Goal: Task Accomplishment & Management: Use online tool/utility

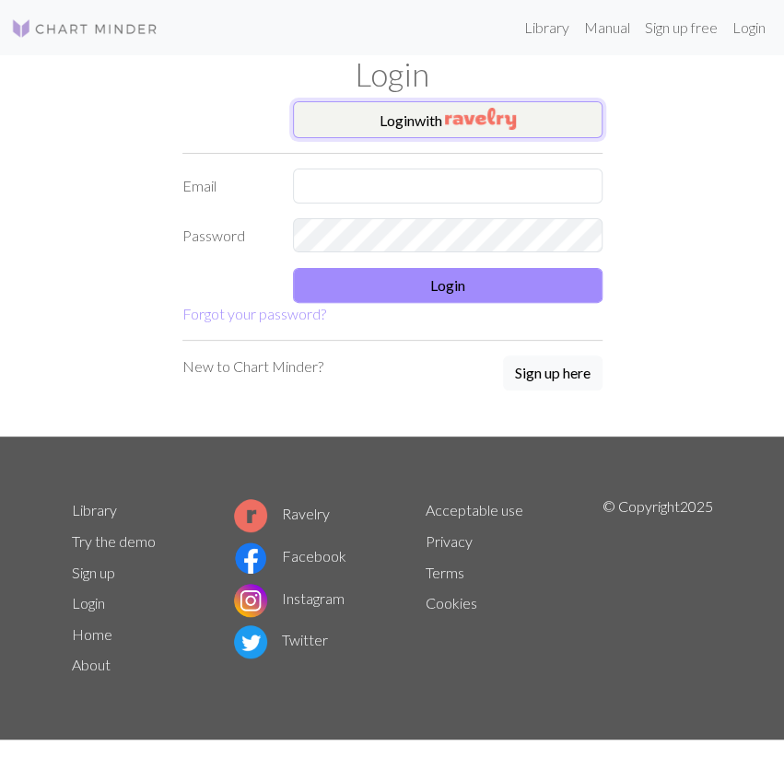
click at [457, 119] on img "button" at bounding box center [480, 119] width 71 height 22
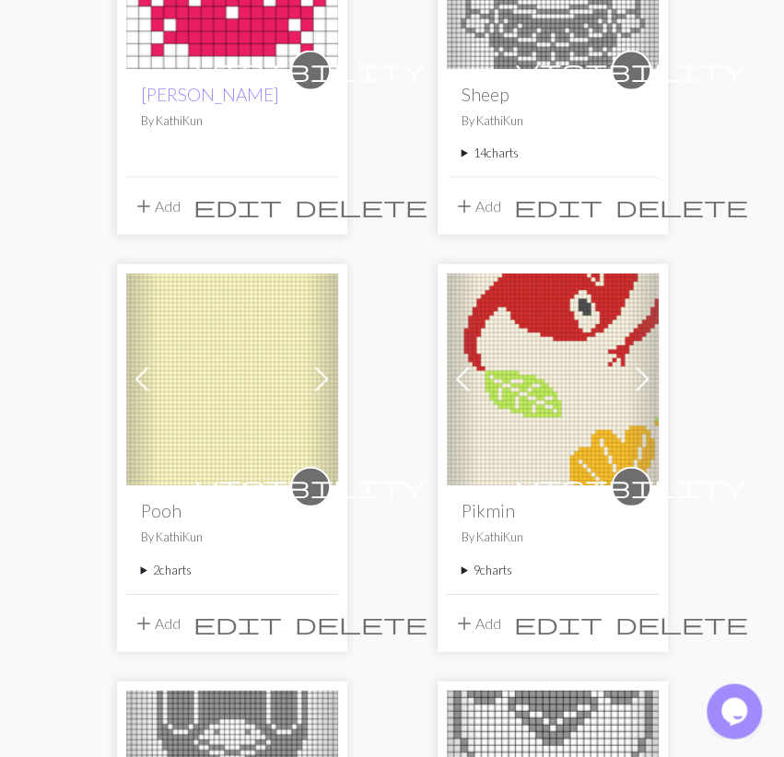
scroll to position [1246, 0]
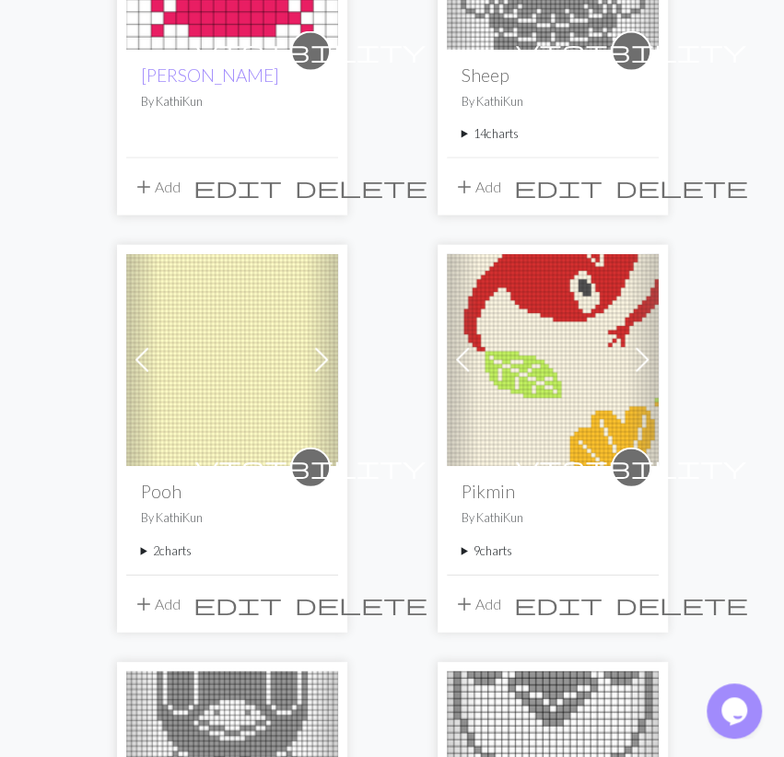
click at [484, 553] on summary "9 charts" at bounding box center [553, 552] width 182 height 18
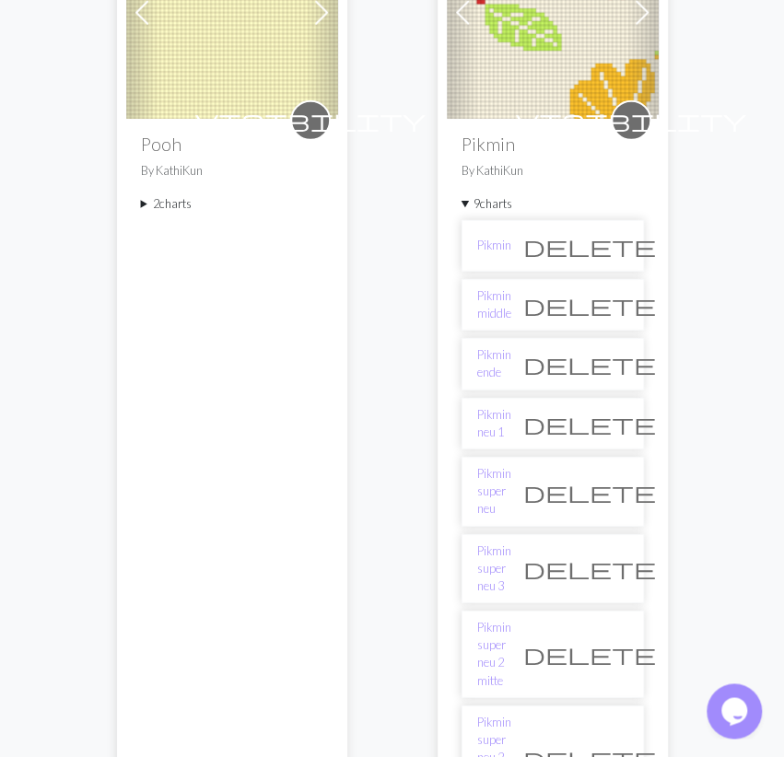
scroll to position [1629, 0]
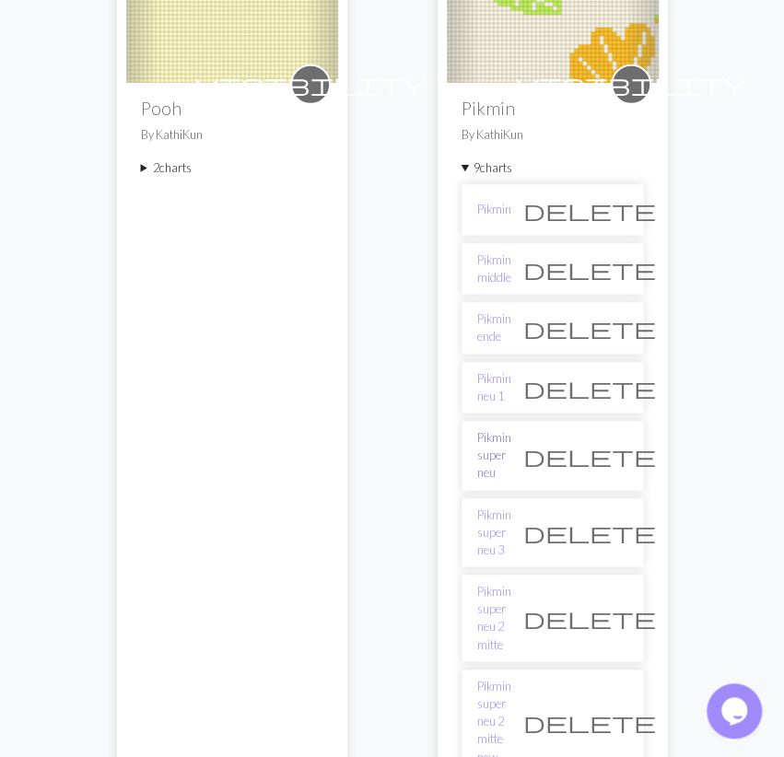
click at [511, 440] on link "Pikmin super neu" at bounding box center [494, 455] width 34 height 53
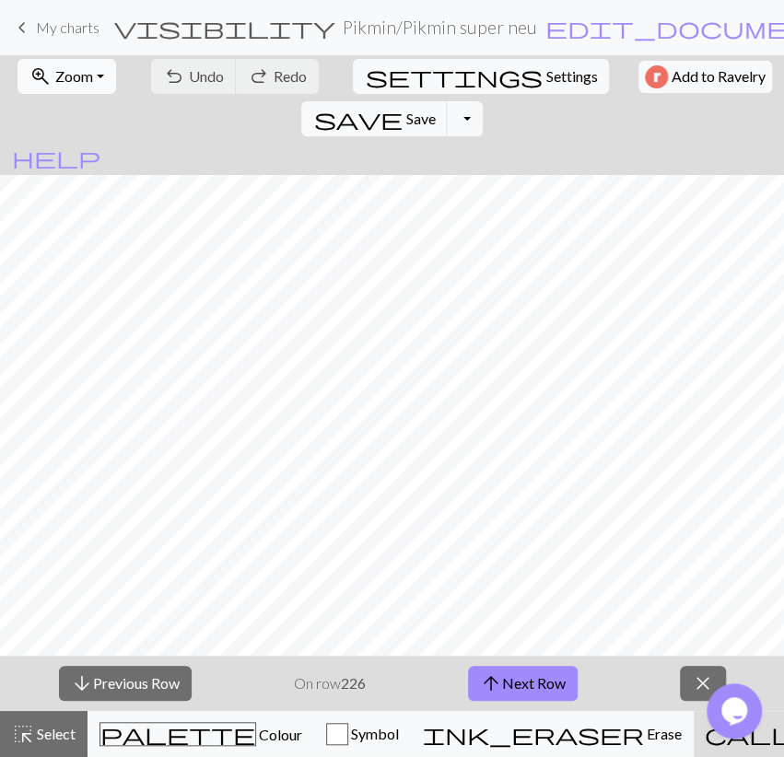
click at [29, 85] on span "zoom_in" at bounding box center [40, 77] width 22 height 26
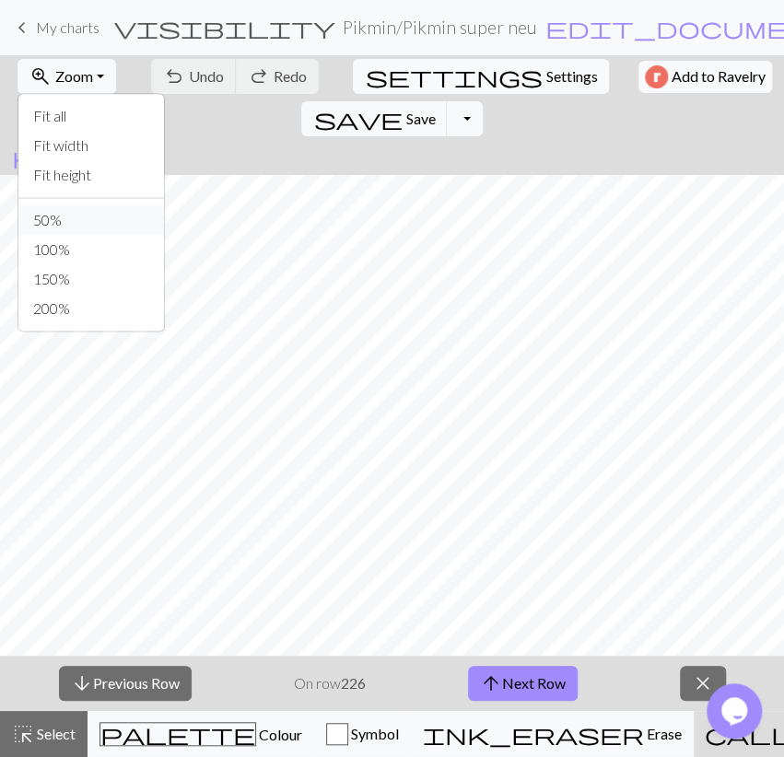
click at [85, 208] on button "50%" at bounding box center [91, 219] width 146 height 29
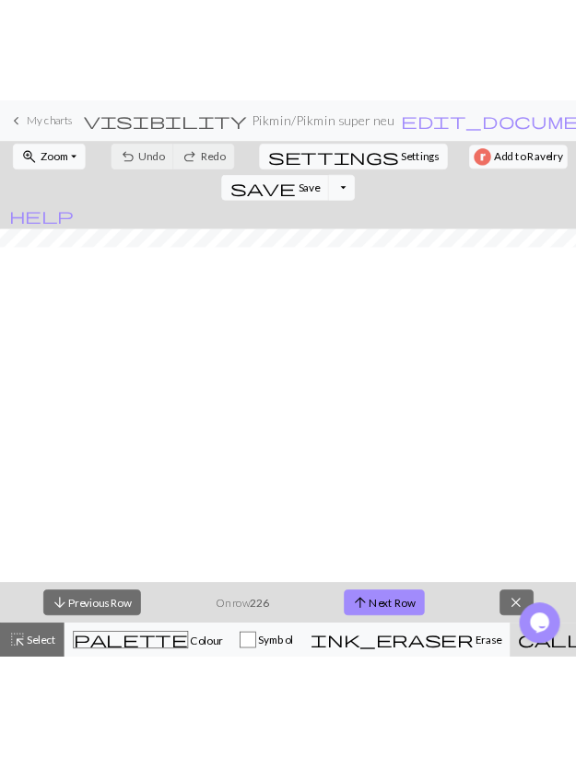
scroll to position [428, 0]
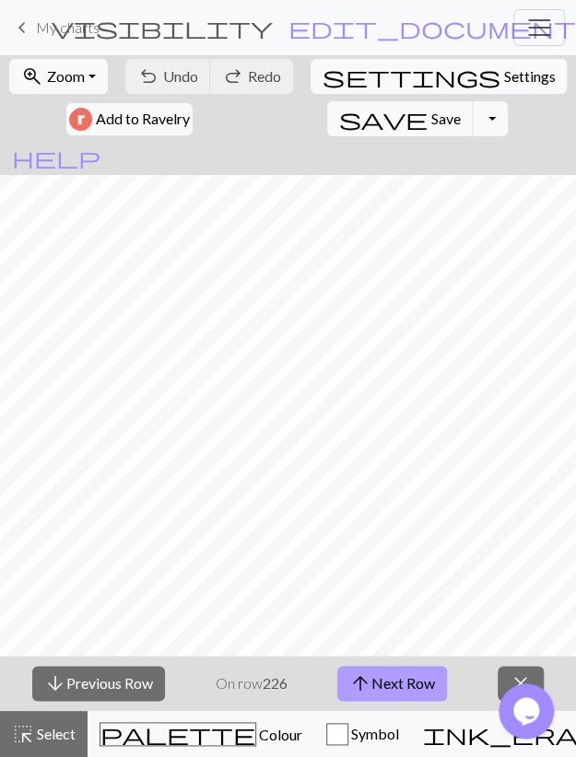
click at [425, 678] on button "arrow_upward Next Row" at bounding box center [392, 683] width 110 height 35
click at [431, 115] on span "Save" at bounding box center [445, 119] width 29 height 18
click at [393, 677] on button "arrow_upward Next Row" at bounding box center [392, 683] width 110 height 35
click at [339, 117] on span "save" at bounding box center [383, 119] width 88 height 26
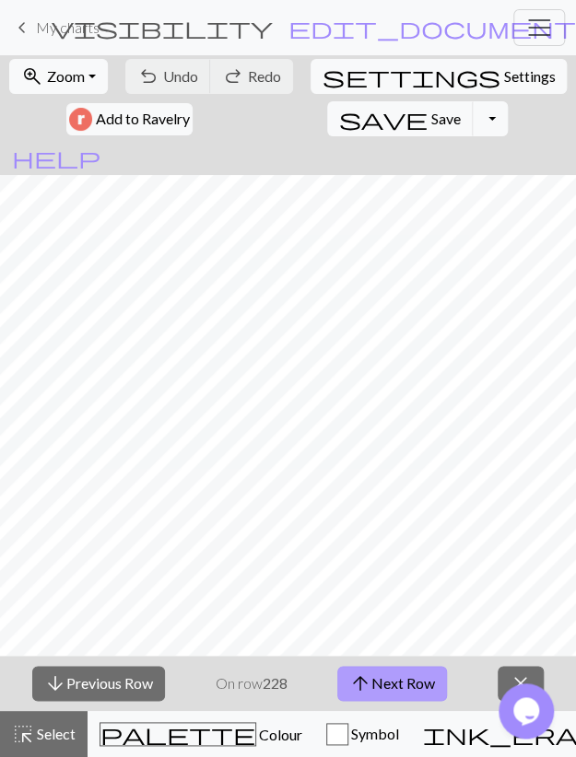
click at [384, 681] on button "arrow_upward Next Row" at bounding box center [392, 683] width 110 height 35
click at [339, 115] on span "save" at bounding box center [383, 119] width 88 height 26
click at [392, 675] on button "arrow_upward Next Row" at bounding box center [392, 683] width 110 height 35
click at [431, 114] on span "Save" at bounding box center [445, 119] width 29 height 18
click at [360, 672] on span "arrow_upward" at bounding box center [360, 684] width 22 height 26
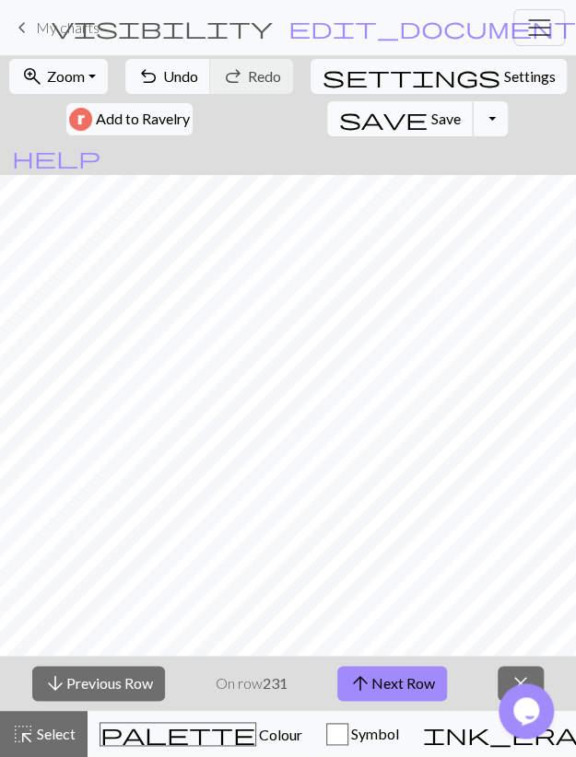
click at [339, 112] on span "save" at bounding box center [383, 119] width 88 height 26
click at [423, 683] on button "arrow_upward Next Row" at bounding box center [392, 683] width 110 height 35
click at [431, 120] on span "Save" at bounding box center [445, 119] width 29 height 18
click at [409, 685] on button "arrow_upward Next Row" at bounding box center [392, 683] width 110 height 35
click at [327, 126] on button "save Save Save" at bounding box center [400, 118] width 147 height 35
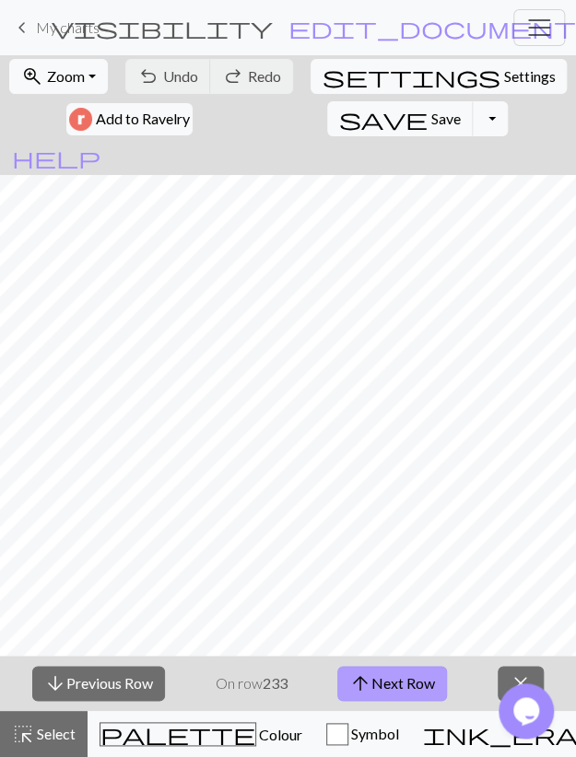
drag, startPoint x: 399, startPoint y: 686, endPoint x: 392, endPoint y: 669, distance: 18.1
click at [399, 685] on button "arrow_upward Next Row" at bounding box center [392, 683] width 110 height 35
click at [419, 674] on button "arrow_upward Next Row" at bounding box center [392, 683] width 110 height 35
click at [431, 121] on span "Save" at bounding box center [445, 119] width 29 height 18
drag, startPoint x: 362, startPoint y: 675, endPoint x: 353, endPoint y: 677, distance: 9.4
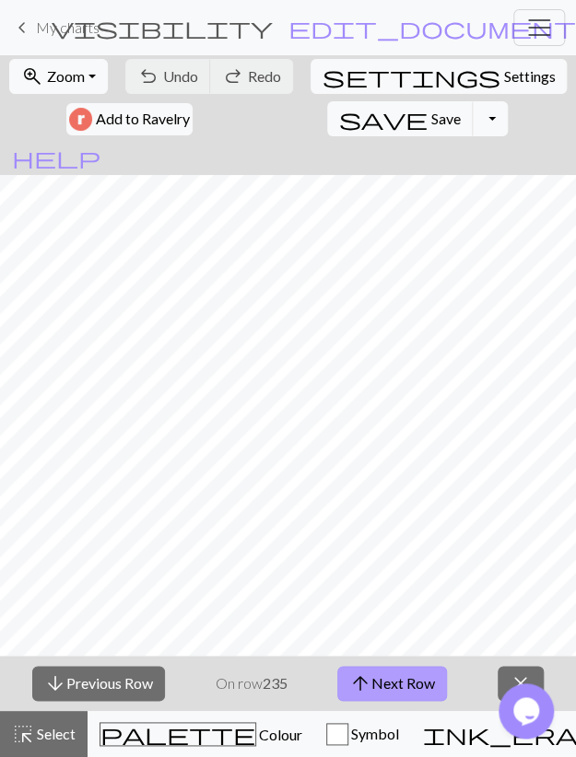
click at [362, 675] on span "arrow_upward" at bounding box center [360, 684] width 22 height 26
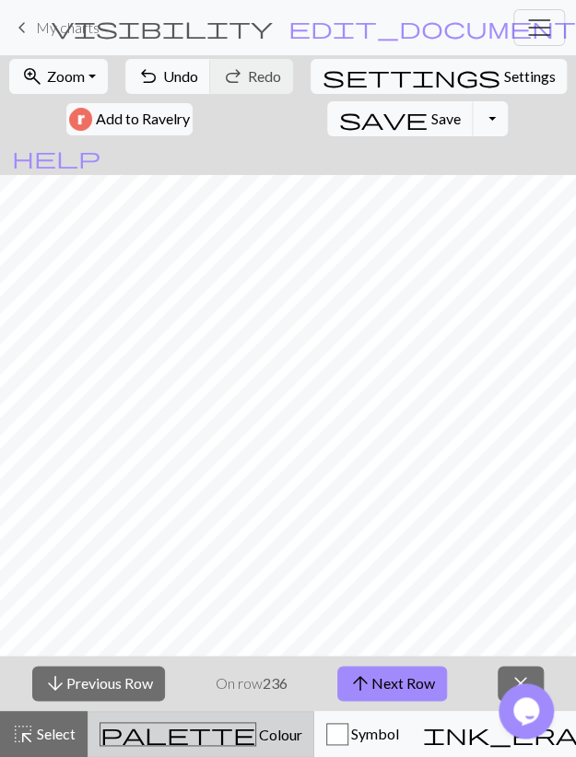
click at [176, 748] on button "palette Colour Colour" at bounding box center [201, 734] width 227 height 46
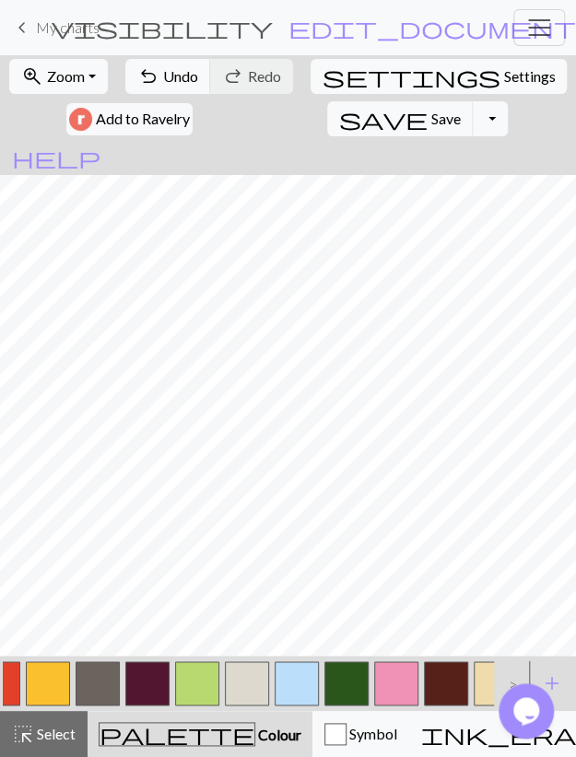
scroll to position [0, 275]
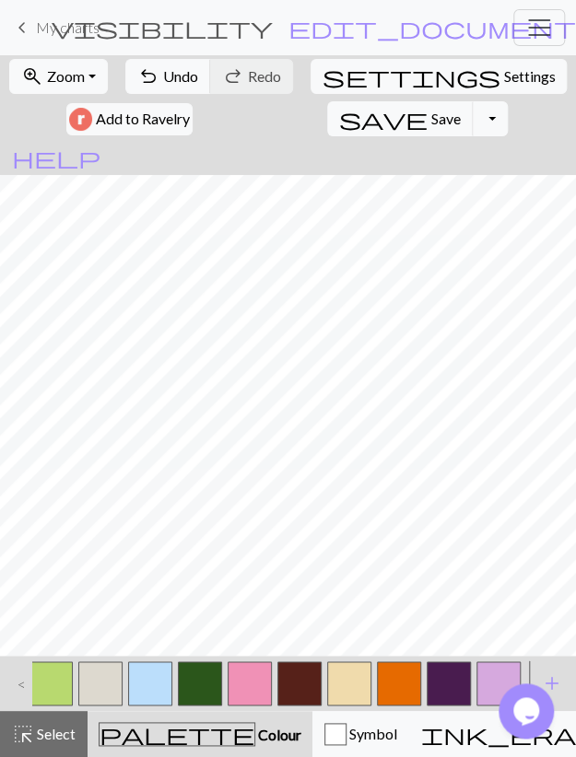
click at [254, 685] on button "button" at bounding box center [250, 684] width 44 height 44
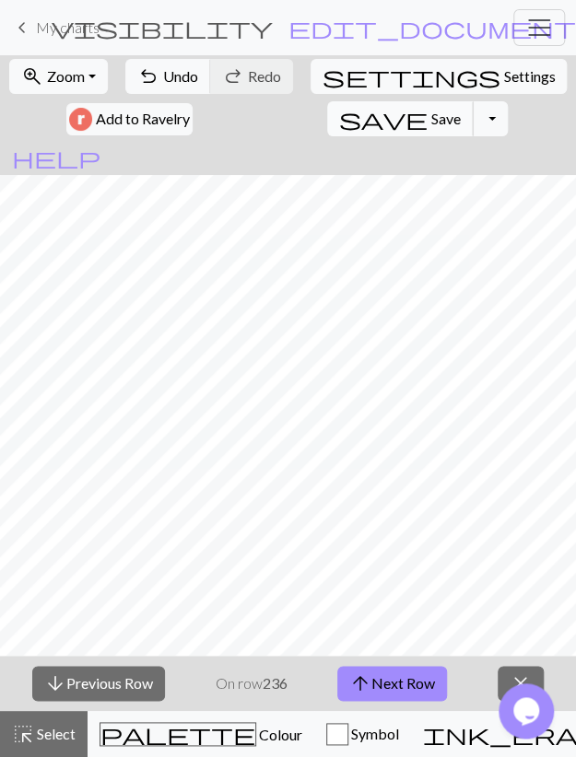
click at [431, 121] on span "Save" at bounding box center [445, 119] width 29 height 18
click at [392, 686] on button "arrow_upward Next Row" at bounding box center [392, 683] width 110 height 35
click at [431, 123] on span "Save" at bounding box center [445, 119] width 29 height 18
click at [376, 683] on button "arrow_upward Next Row" at bounding box center [392, 683] width 110 height 35
click at [431, 111] on span "Save" at bounding box center [445, 119] width 29 height 18
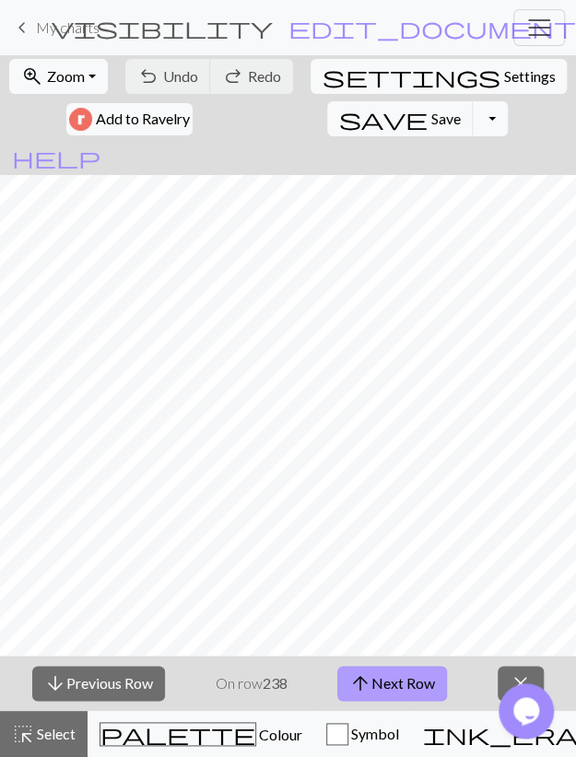
click at [367, 691] on span "arrow_upward" at bounding box center [360, 684] width 22 height 26
click at [404, 674] on button "arrow_upward Next Row" at bounding box center [392, 683] width 110 height 35
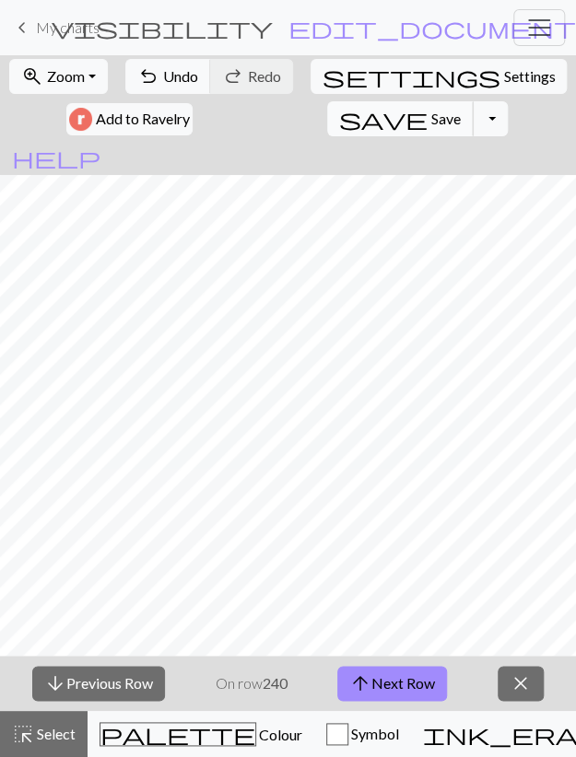
click at [431, 113] on span "Save" at bounding box center [445, 119] width 29 height 18
